Goal: Information Seeking & Learning: Check status

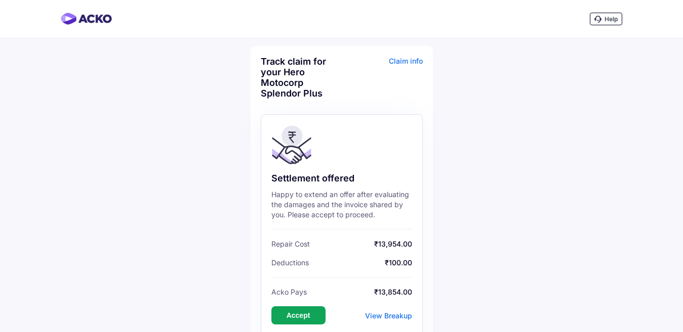
click at [302, 317] on button "Accept" at bounding box center [298, 316] width 54 height 18
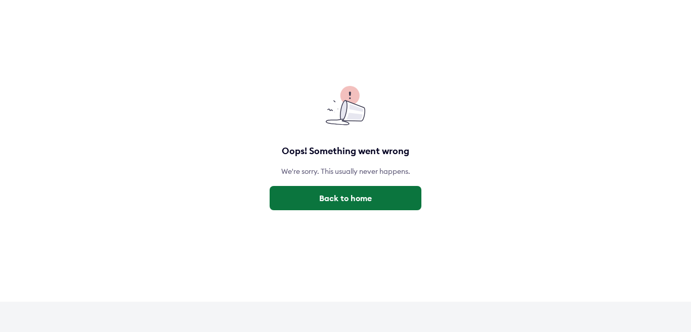
click at [354, 207] on button "Back to home" at bounding box center [346, 198] width 152 height 24
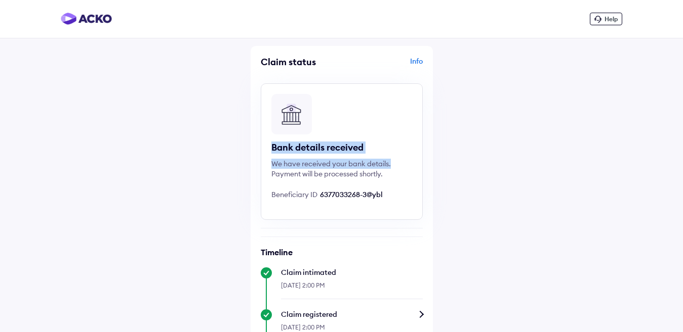
drag, startPoint x: 676, startPoint y: 127, endPoint x: 677, endPoint y: 155, distance: 27.9
click at [677, 155] on div "Help Claim status Info Bank details received We have received your bank details…" at bounding box center [341, 323] width 683 height 646
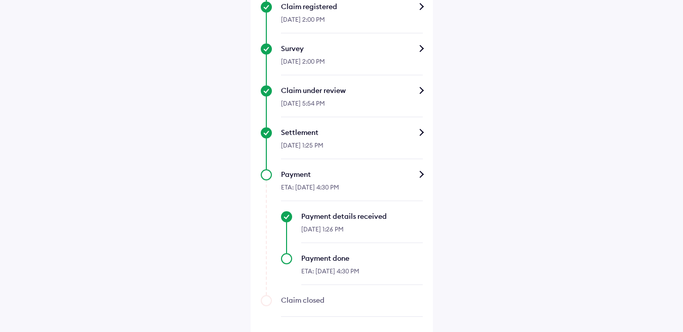
scroll to position [313, 0]
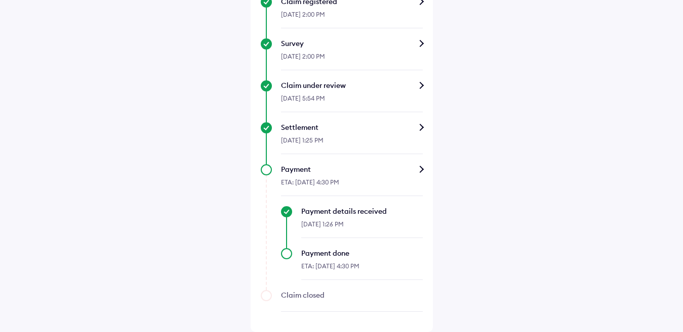
click at [363, 211] on div "Payment details received" at bounding box center [361, 211] width 121 height 10
click at [420, 169] on div "Payment" at bounding box center [352, 169] width 142 height 10
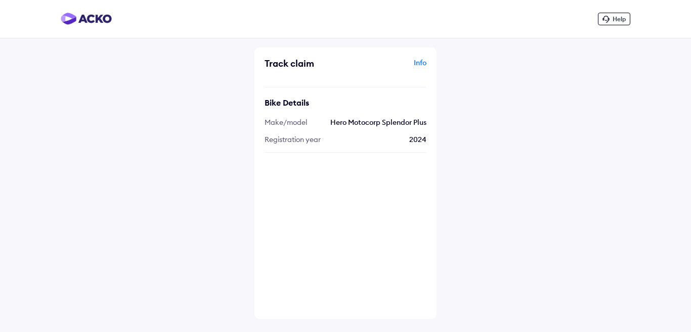
click at [424, 64] on div "Info" at bounding box center [387, 67] width 78 height 19
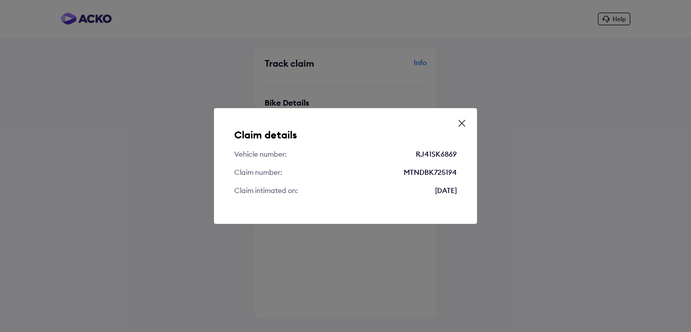
click at [462, 120] on icon at bounding box center [462, 123] width 10 height 10
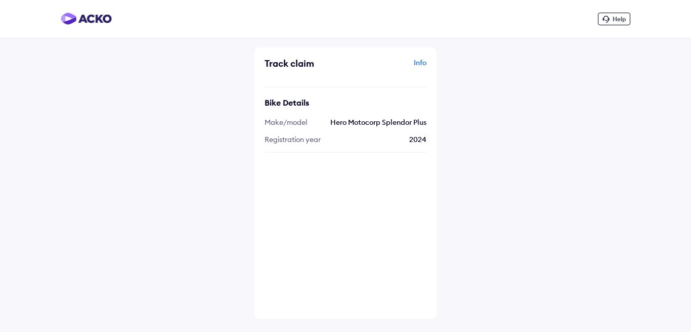
click at [188, 78] on div "Help Track claim Info Bike Details Make/model Hero Motocorp Splendor Plus Regis…" at bounding box center [345, 166] width 691 height 332
click at [551, 180] on div "Help Track claim Info Bike Details Make/model Hero Motocorp Splendor Plus Regis…" at bounding box center [345, 166] width 691 height 332
